Goal: Information Seeking & Learning: Learn about a topic

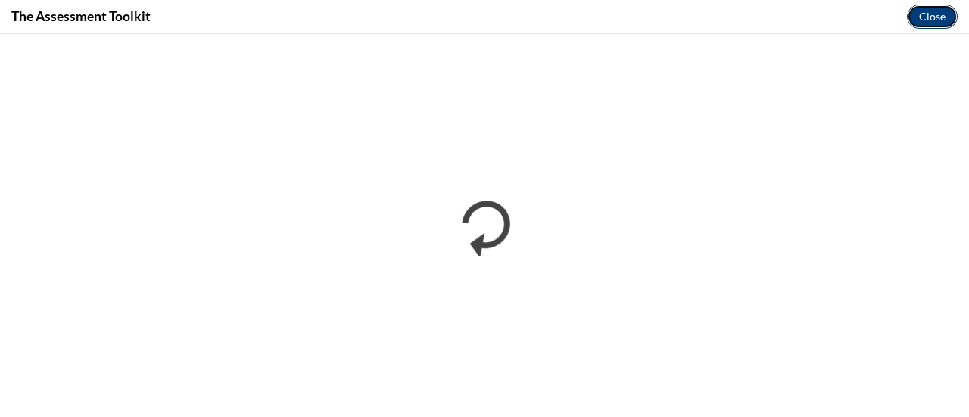
click at [942, 11] on button "Close" at bounding box center [932, 17] width 51 height 24
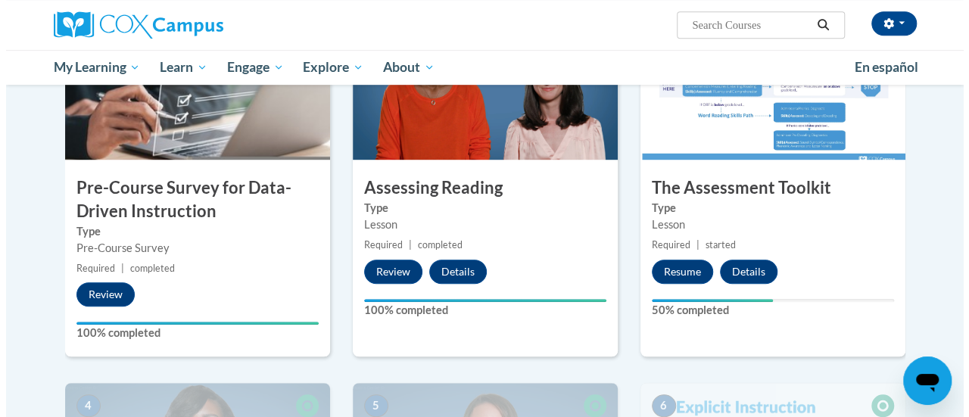
scroll to position [388, 0]
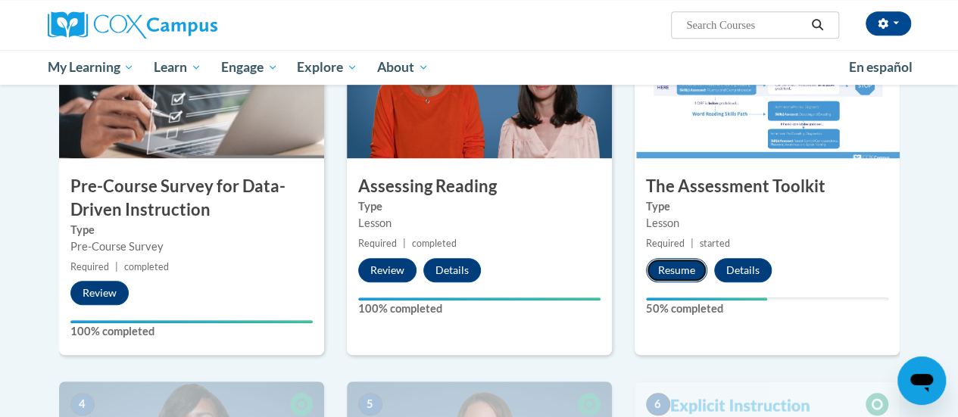
click at [678, 263] on button "Resume" at bounding box center [676, 270] width 61 height 24
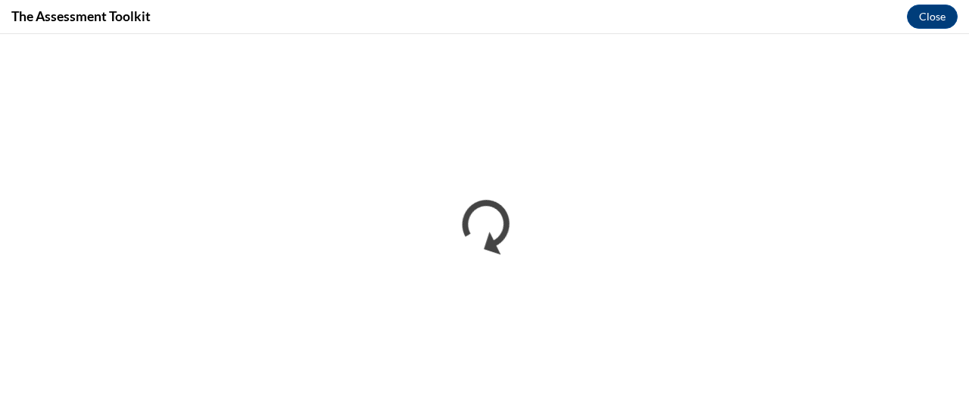
scroll to position [0, 0]
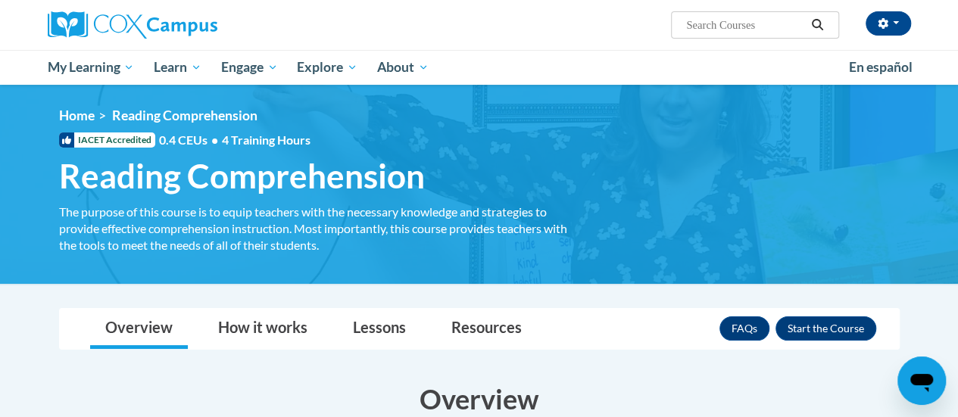
click at [476, 98] on img at bounding box center [479, 184] width 958 height 199
